Goal: Transaction & Acquisition: Purchase product/service

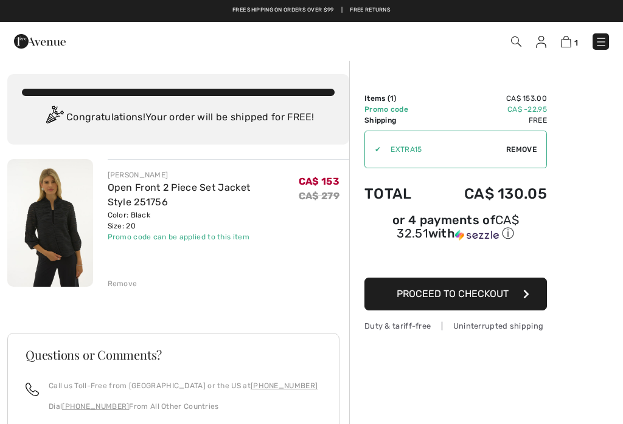
click at [539, 297] on button "Proceed to Checkout" at bounding box center [455, 294] width 182 height 33
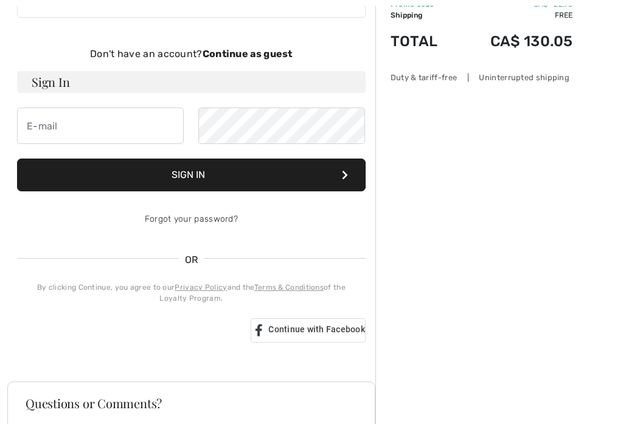
scroll to position [106, 0]
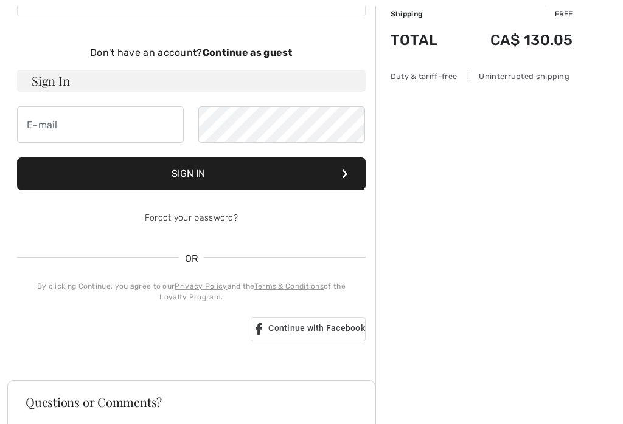
click at [342, 331] on span "Continue with Facebook" at bounding box center [316, 329] width 97 height 10
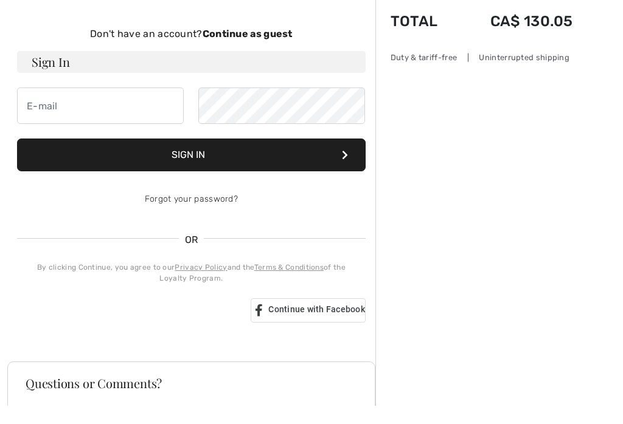
scroll to position [125, 0]
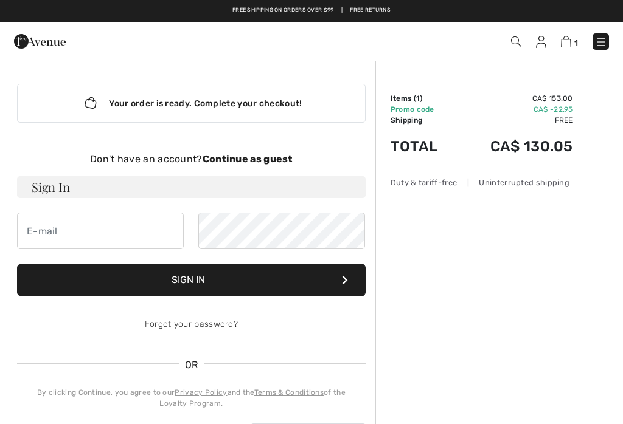
click at [265, 165] on div "Don't have an account? Continue as guest" at bounding box center [191, 159] width 348 height 15
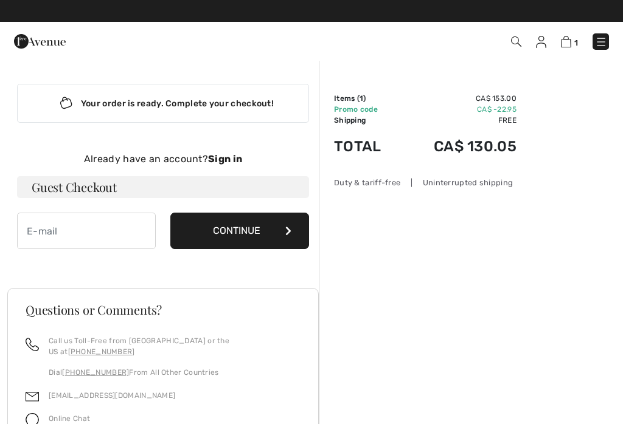
click at [277, 231] on button "Continue" at bounding box center [239, 231] width 139 height 36
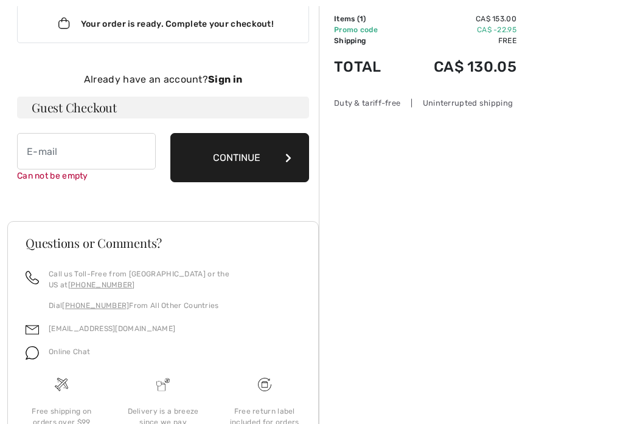
scroll to position [125, 0]
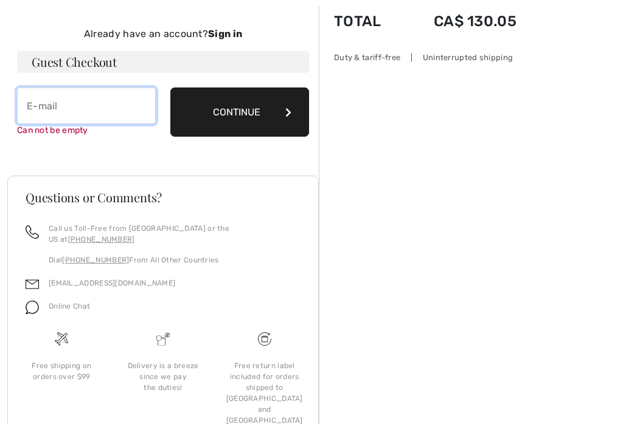
click at [33, 116] on input "email" at bounding box center [86, 106] width 139 height 36
type input "marylynne.rubino@gmail.com"
click at [295, 116] on button "Continue" at bounding box center [239, 112] width 139 height 49
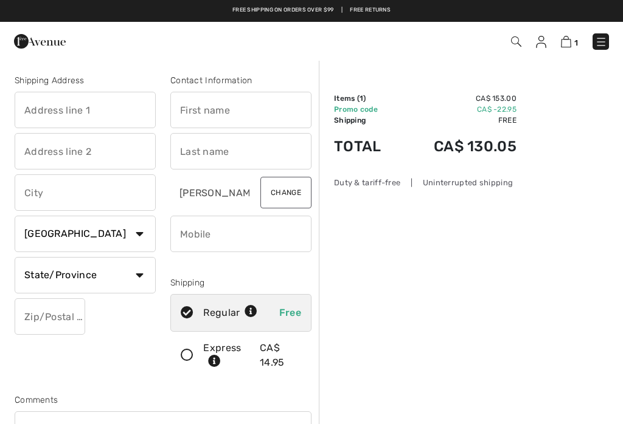
click at [204, 111] on input "text" at bounding box center [240, 110] width 141 height 36
type input "[PERSON_NAME]"
click at [189, 147] on input "text" at bounding box center [240, 151] width 141 height 36
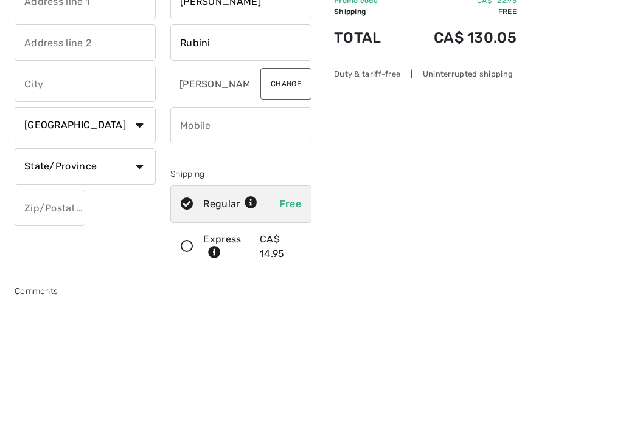
type input "Rubini"
click at [193, 216] on input "phone" at bounding box center [240, 234] width 141 height 36
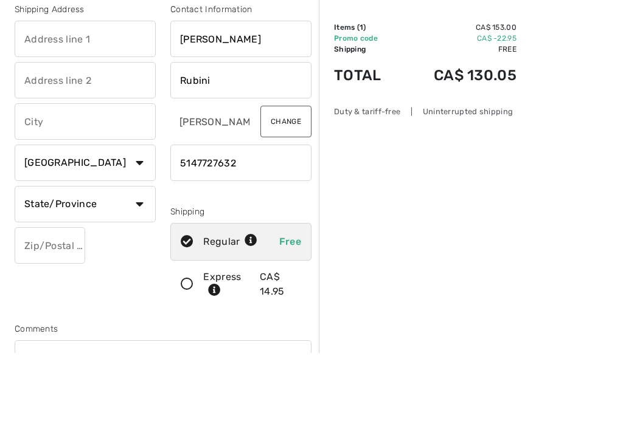
type input "5147727632"
click at [51, 92] on input "text" at bounding box center [85, 110] width 141 height 36
click at [228, 133] on input "Rubini" at bounding box center [240, 151] width 141 height 36
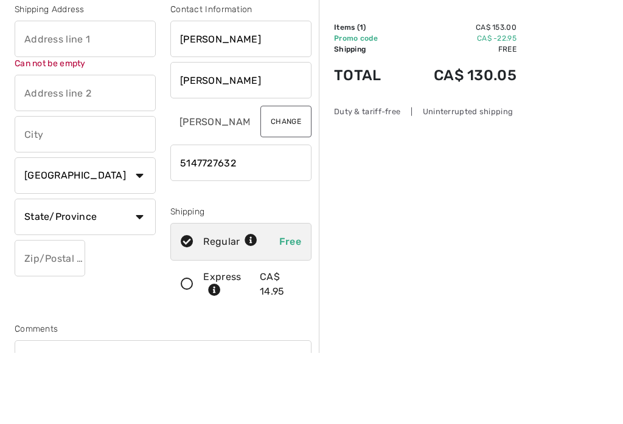
type input "Rubino"
click at [37, 92] on input "text" at bounding box center [85, 110] width 141 height 36
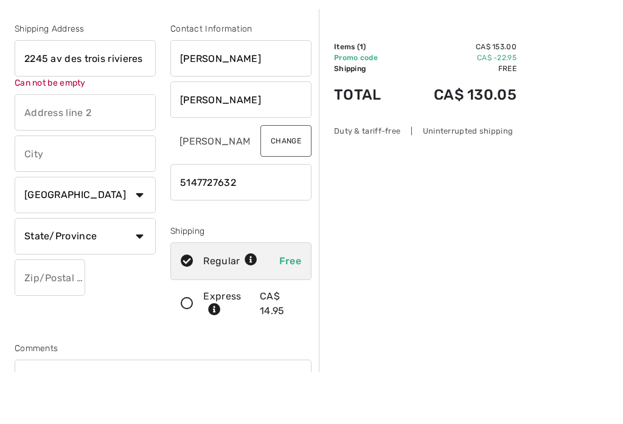
click at [36, 187] on input "text" at bounding box center [85, 205] width 141 height 36
type input "2245 av des trois rivieres"
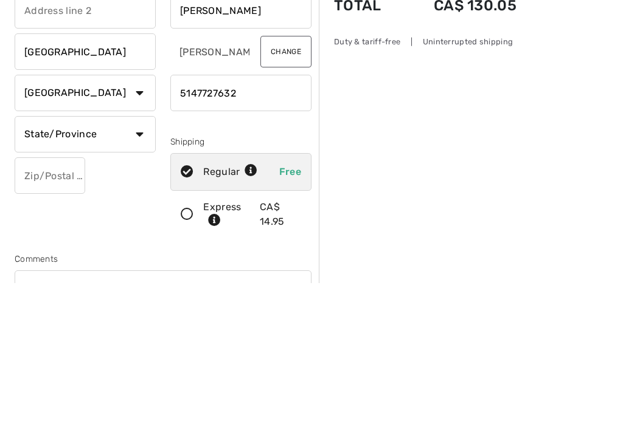
type input "Laval"
click at [145, 257] on select "State/Province Alberta British Columbia Manitoba New Brunswick Newfoundland and…" at bounding box center [85, 275] width 141 height 36
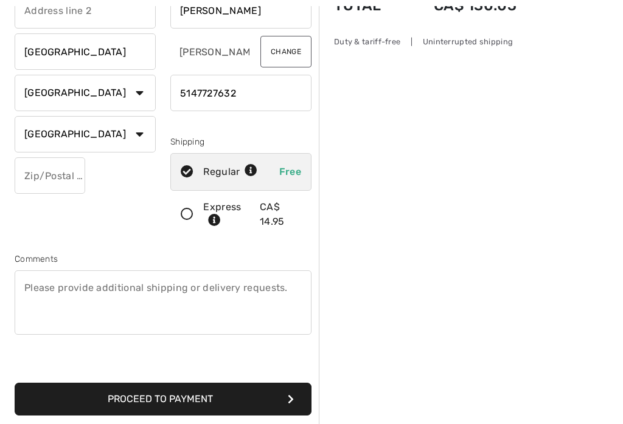
click at [144, 136] on select "State/Province Alberta British Columbia Manitoba New Brunswick Newfoundland and…" at bounding box center [85, 134] width 141 height 36
select select "QC"
click at [31, 175] on input "text" at bounding box center [50, 176] width 71 height 36
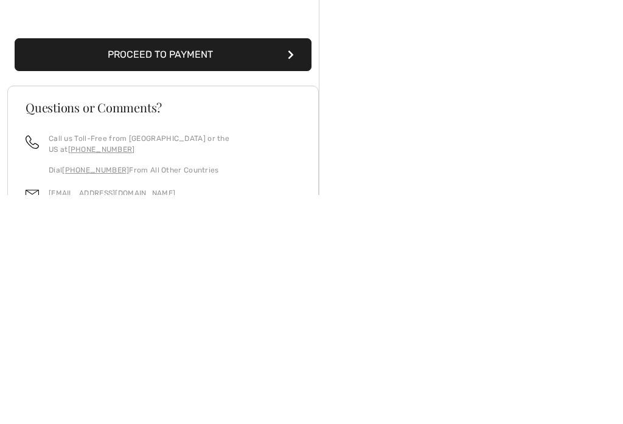
type input "H7E1B9"
click at [54, 268] on button "Proceed to Payment" at bounding box center [163, 284] width 297 height 33
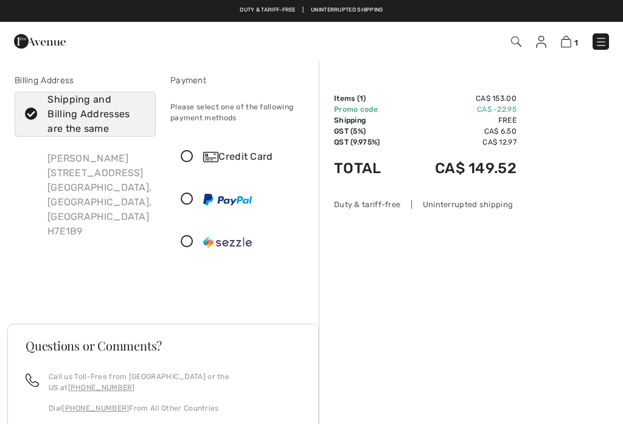
checkbox input "true"
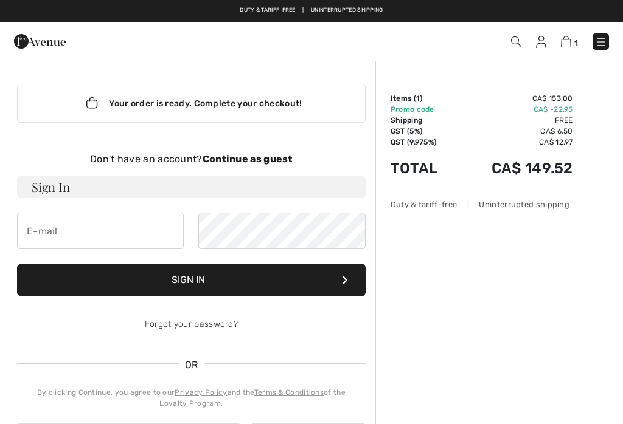
scroll to position [125, 0]
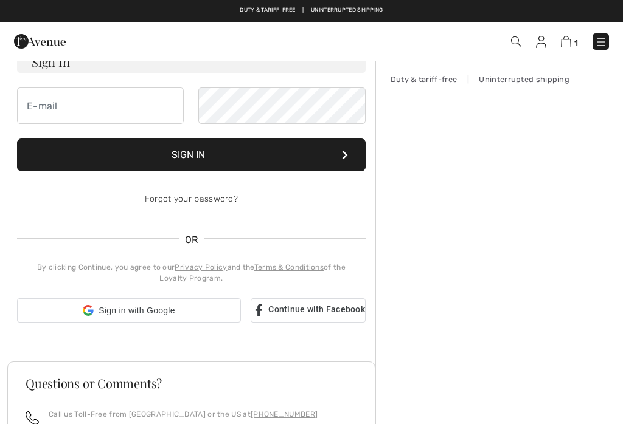
checkbox input "true"
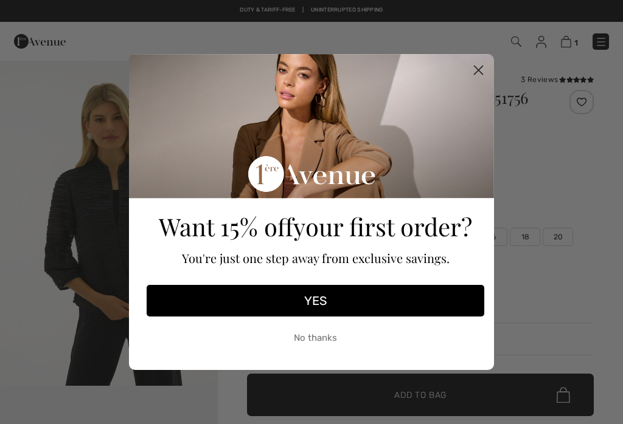
checkbox input "true"
click at [468, 71] on icon "Close dialog" at bounding box center [478, 70] width 21 height 21
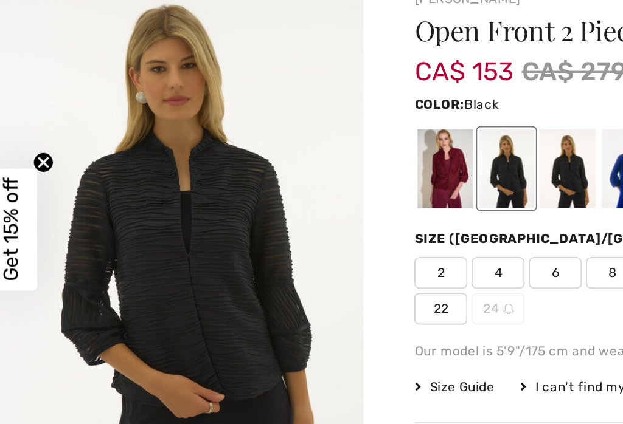
click at [329, 154] on div at bounding box center [335, 177] width 32 height 46
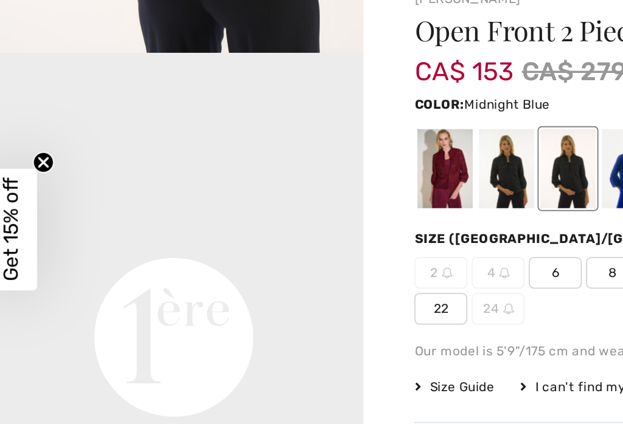
scroll to position [603, 0]
click at [322, 154] on div at bounding box center [335, 177] width 32 height 46
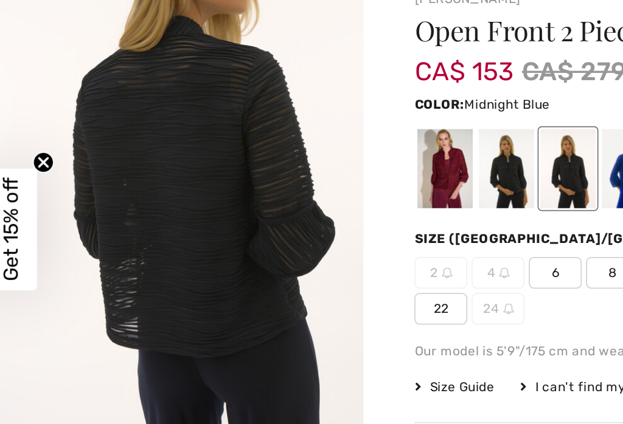
scroll to position [387, 0]
click at [15, 53] on img "2 / 4" at bounding box center [109, 163] width 218 height 327
